Goal: Information Seeking & Learning: Find specific page/section

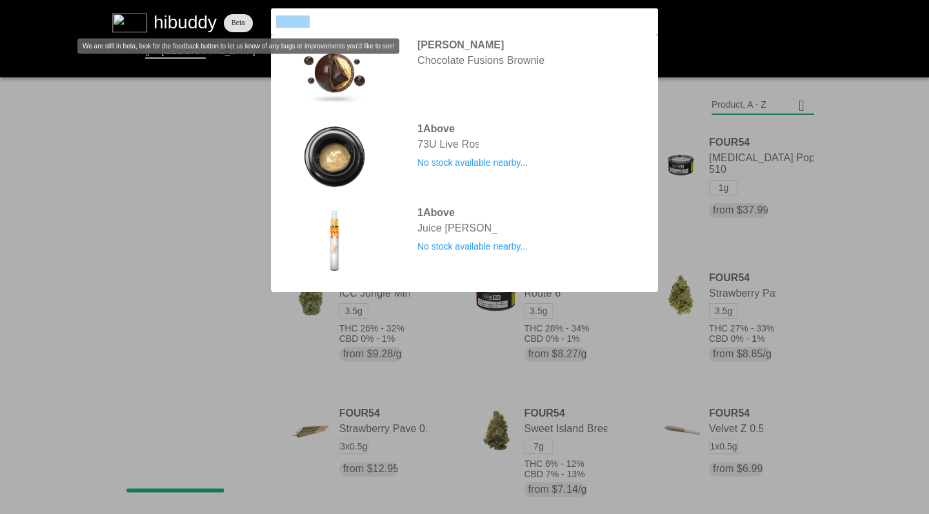
click at [238, 19] on flt-glass-pane at bounding box center [464, 257] width 929 height 514
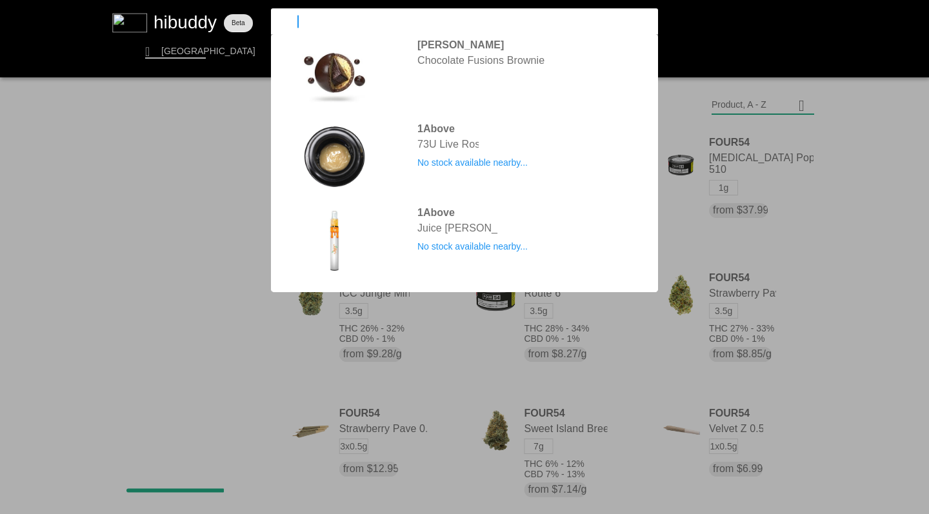
type input "thrifty"
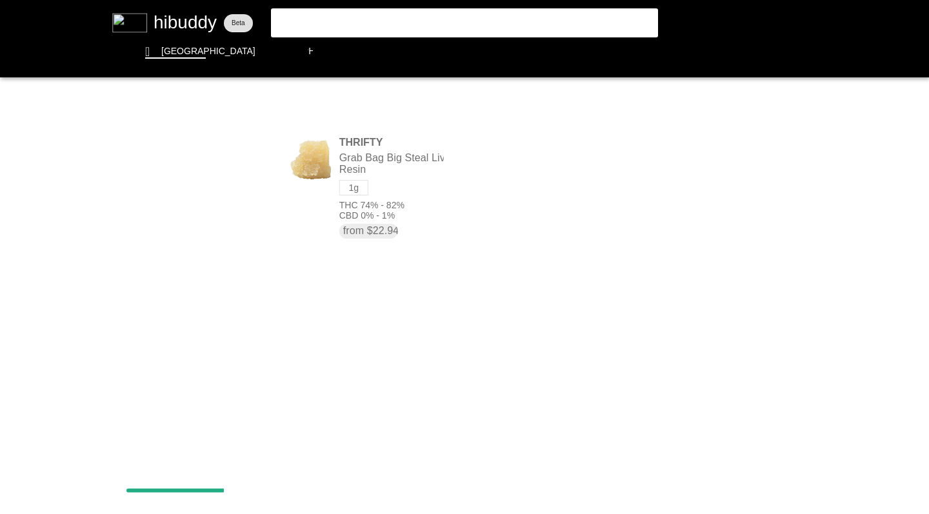
click at [381, 168] on flt-glass-pane at bounding box center [464, 257] width 929 height 514
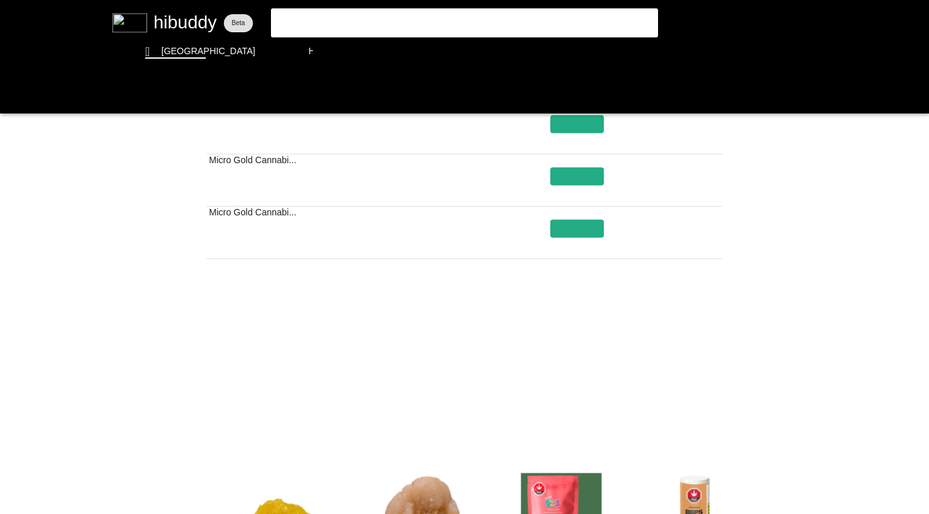
click at [533, 403] on flt-glass-pane at bounding box center [464, 257] width 929 height 514
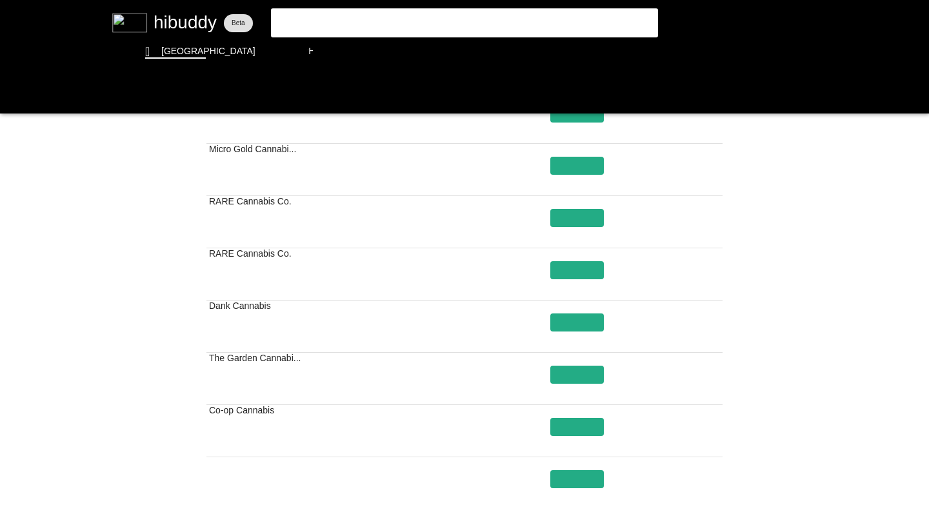
click at [566, 290] on flt-glass-pane at bounding box center [464, 257] width 929 height 514
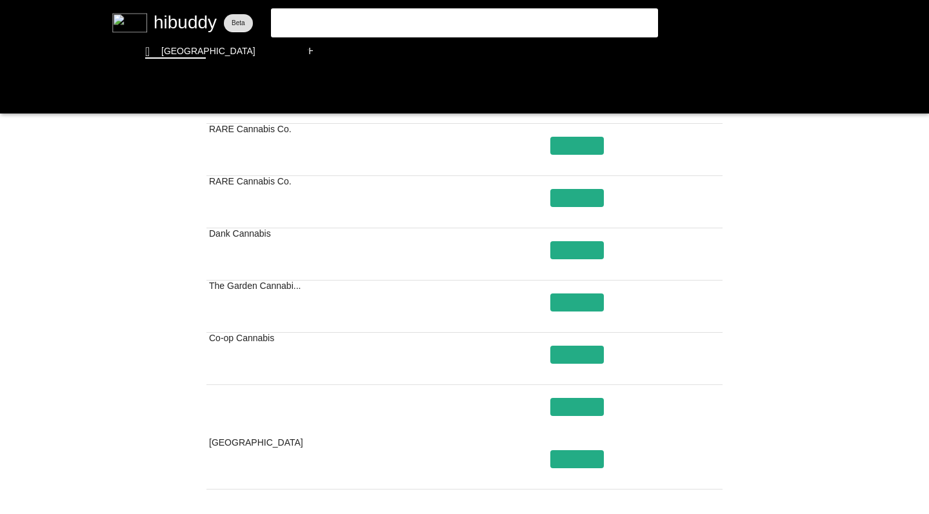
click at [581, 323] on flt-glass-pane at bounding box center [464, 257] width 929 height 514
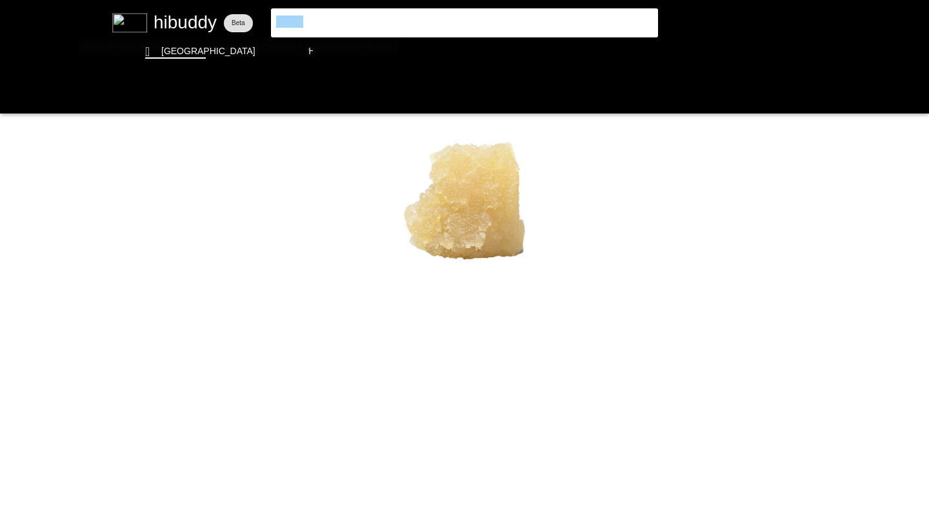
drag, startPoint x: 238, startPoint y: 19, endPoint x: 250, endPoint y: 20, distance: 12.3
click at [250, 20] on flt-glass-pane at bounding box center [464, 257] width 929 height 514
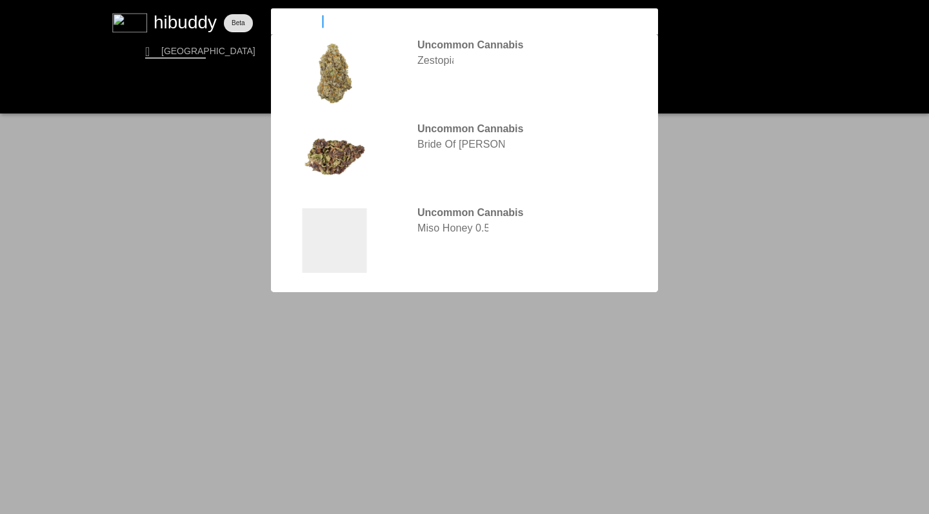
type input "uncommon"
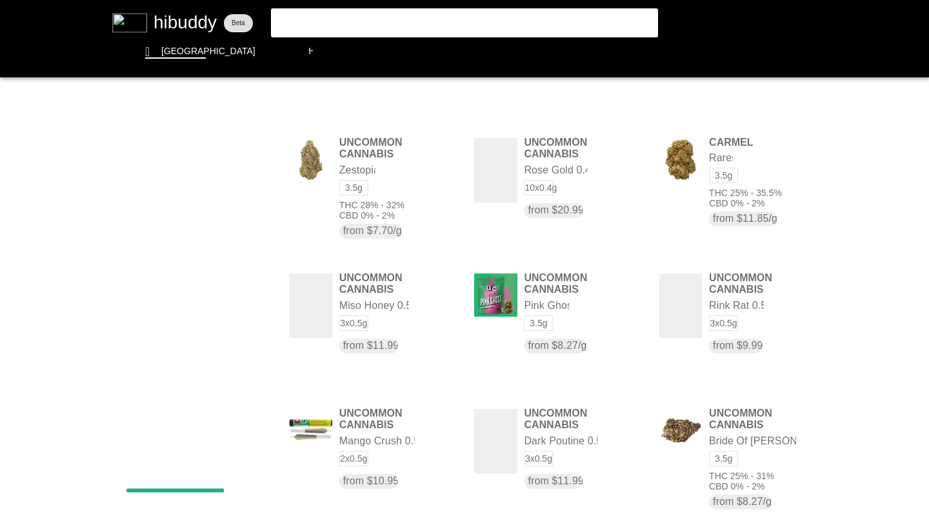
click at [737, 105] on flt-glass-pane at bounding box center [464, 257] width 929 height 514
click at [735, 194] on flt-glass-pane at bounding box center [464, 257] width 929 height 514
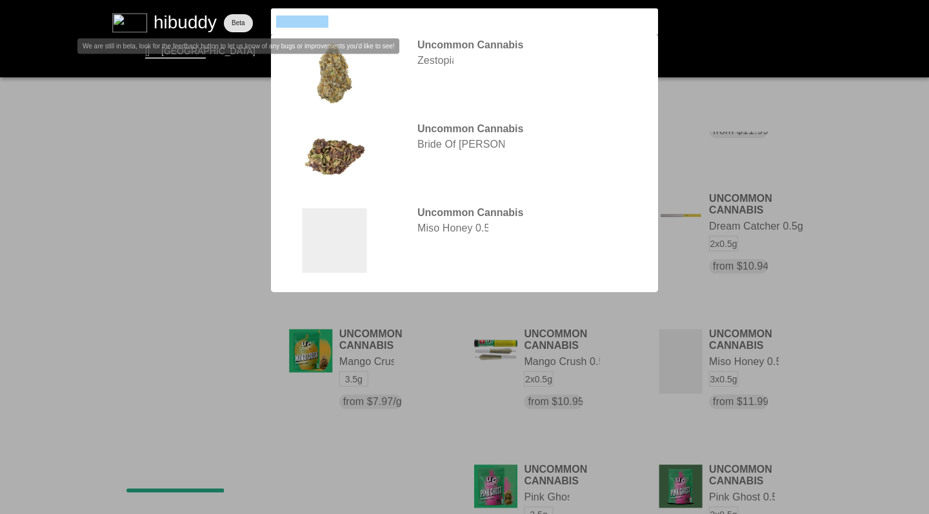
drag, startPoint x: 250, startPoint y: 20, endPoint x: 219, endPoint y: 18, distance: 31.7
click at [219, 18] on flt-glass-pane at bounding box center [464, 257] width 929 height 514
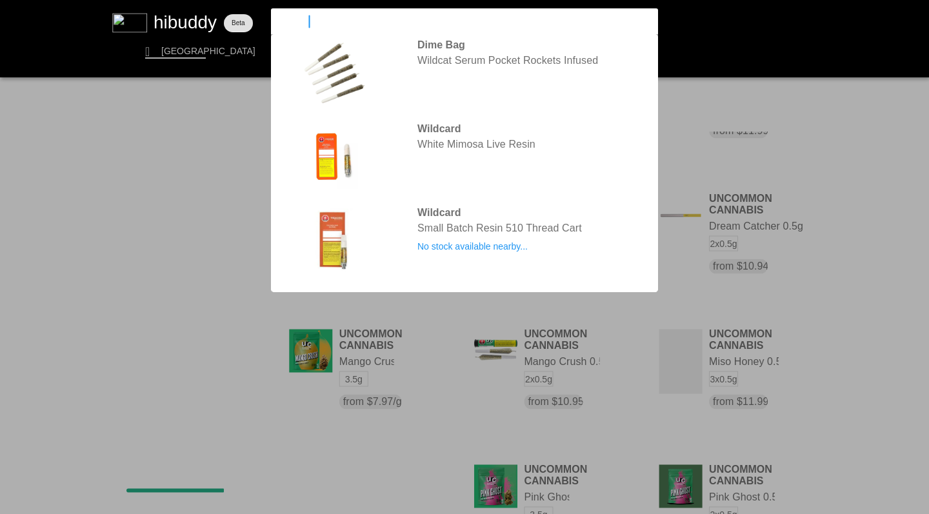
type input "wildcard"
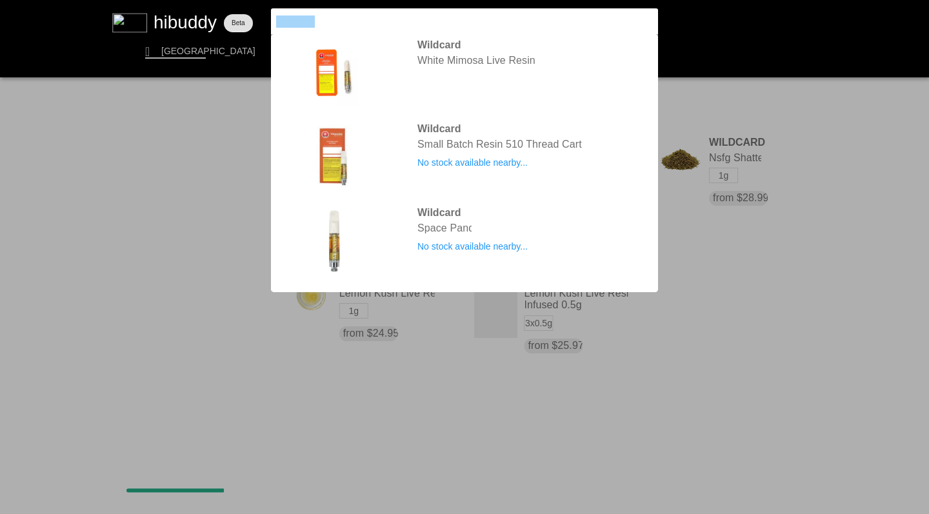
drag, startPoint x: 219, startPoint y: 18, endPoint x: 261, endPoint y: 21, distance: 42.7
click at [261, 21] on flt-glass-pane at bounding box center [464, 257] width 929 height 514
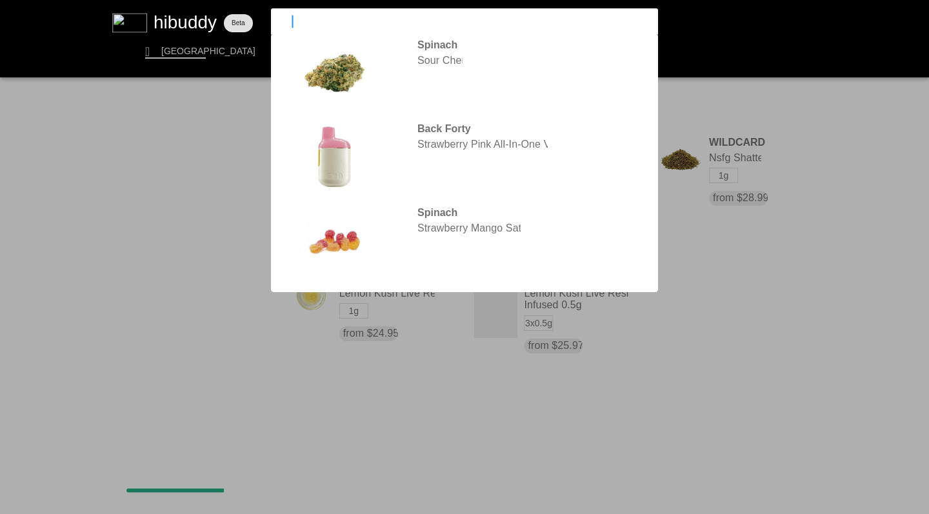
type input "sitka"
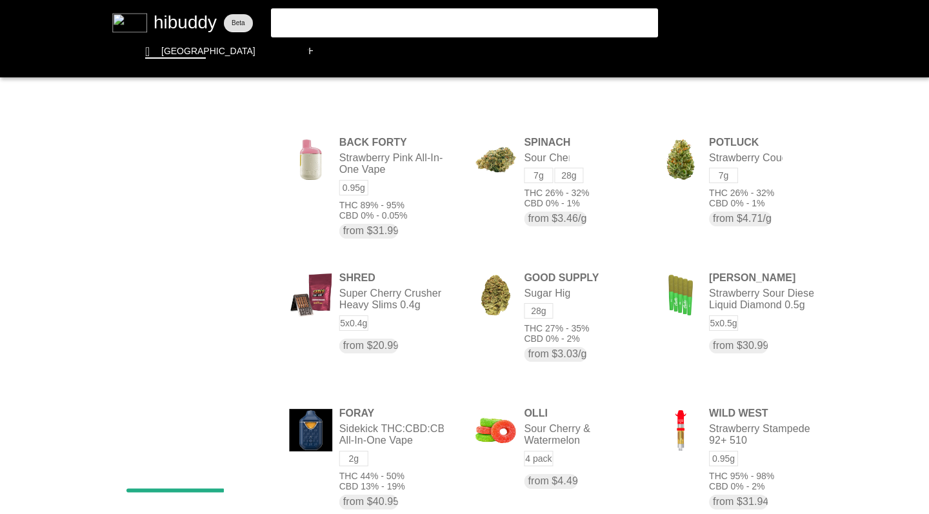
click at [309, 19] on flt-glass-pane at bounding box center [464, 257] width 929 height 514
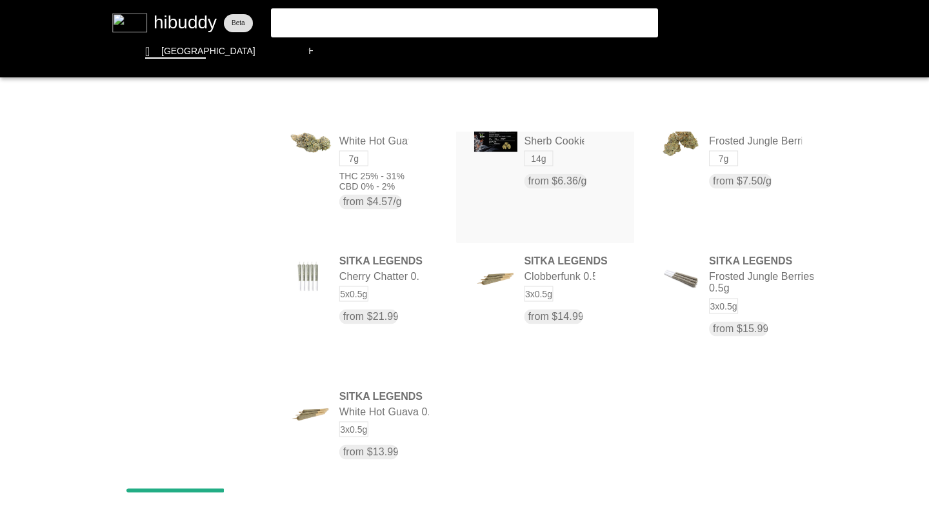
click at [310, 23] on flt-glass-pane at bounding box center [464, 257] width 929 height 514
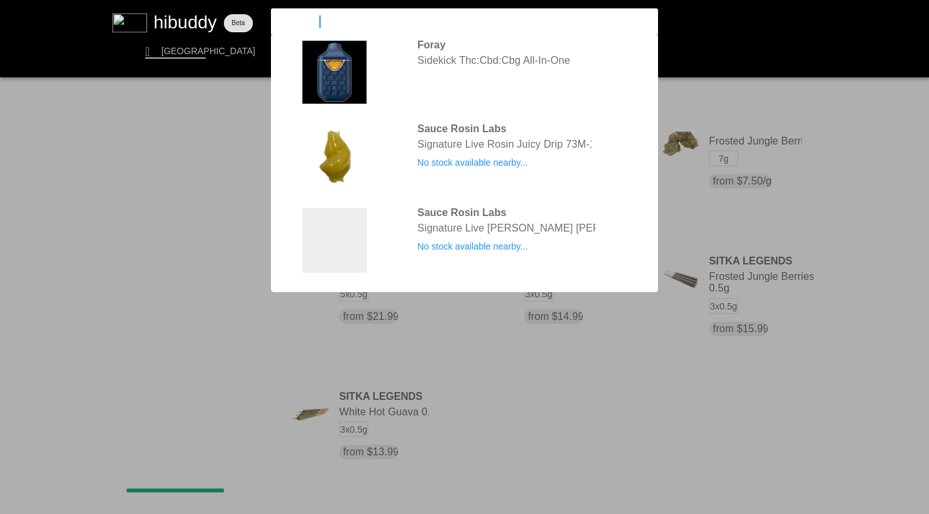
type input "simply bare"
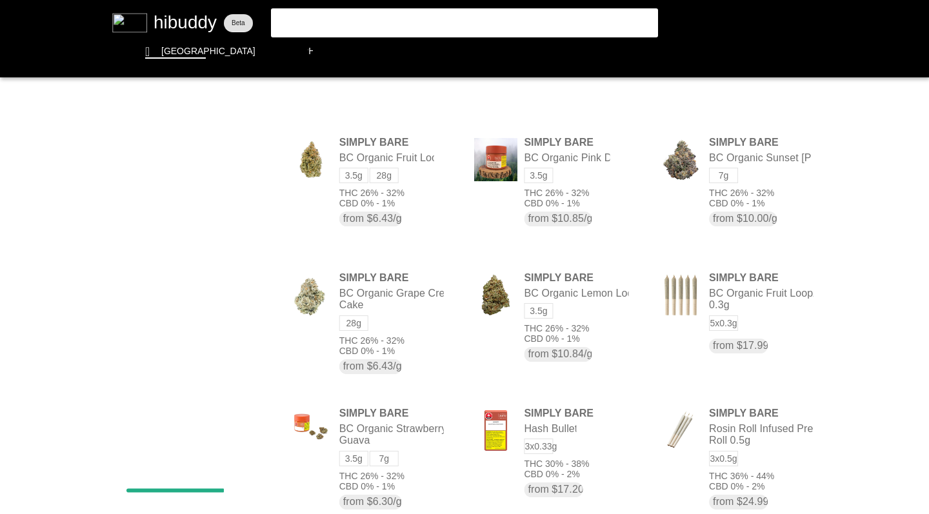
click at [732, 108] on flt-glass-pane at bounding box center [464, 257] width 929 height 514
click at [735, 197] on flt-glass-pane at bounding box center [464, 257] width 929 height 514
